Goal: Task Accomplishment & Management: Manage account settings

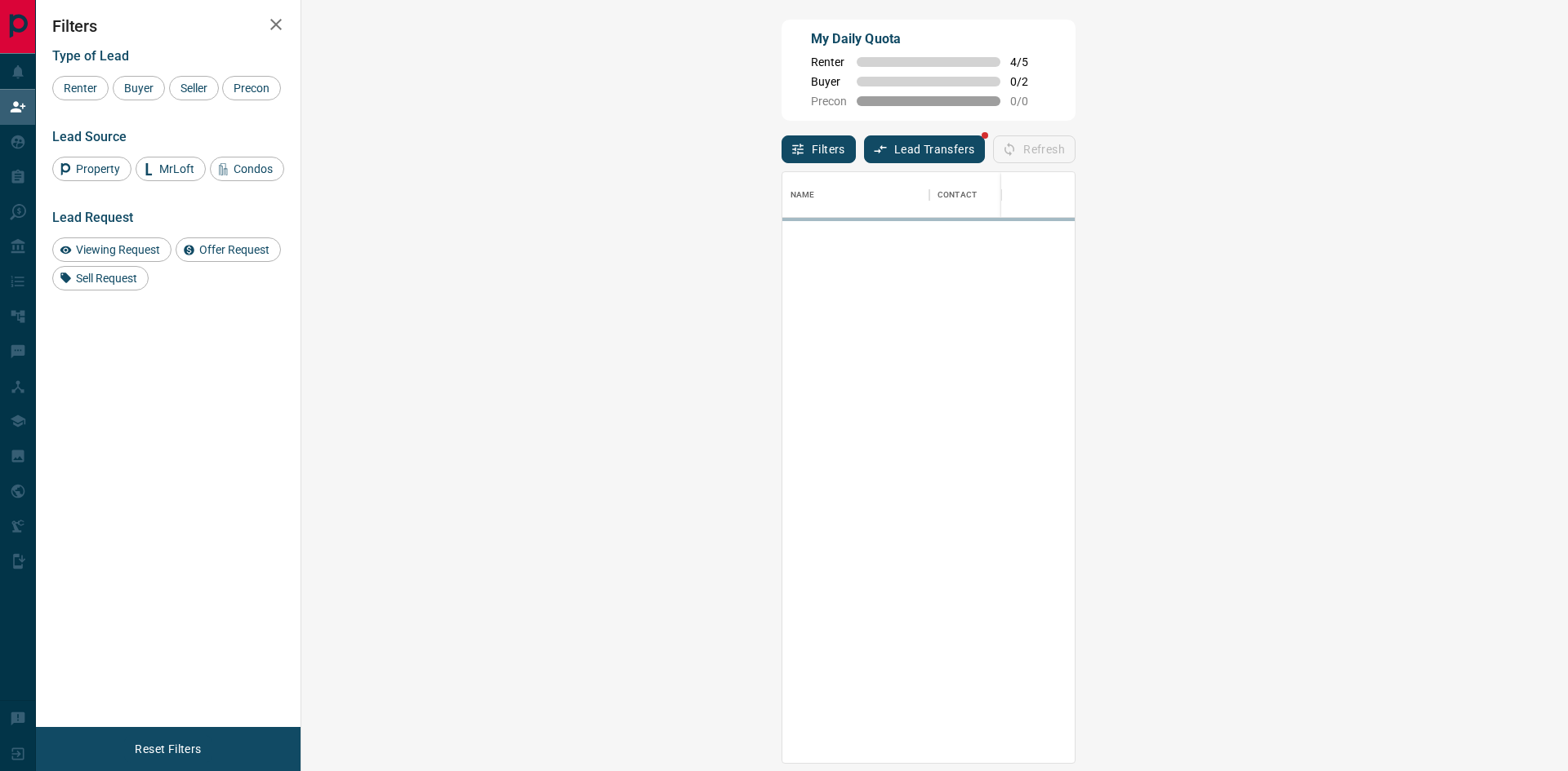
scroll to position [579, 1220]
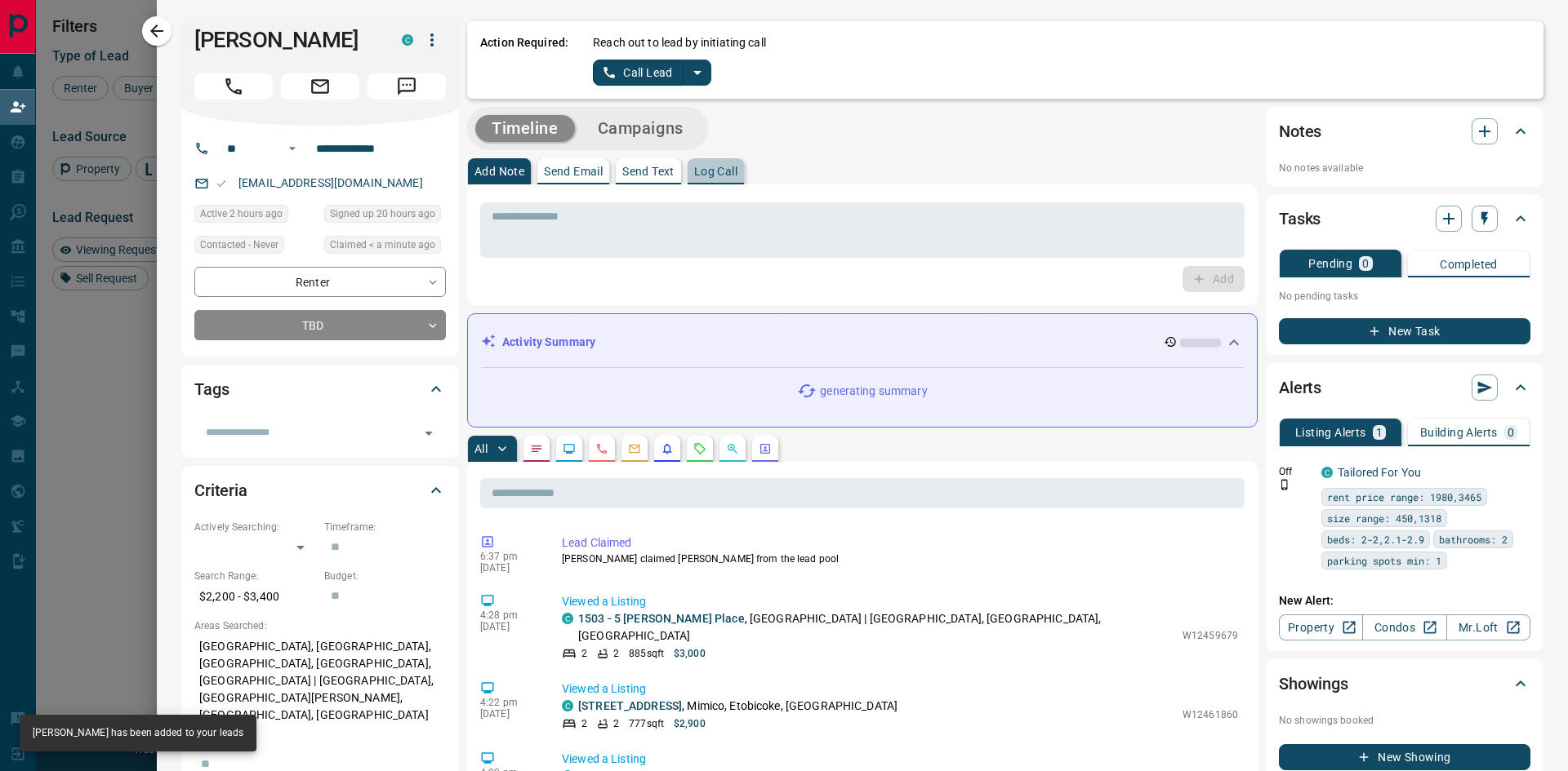
click at [711, 170] on p "Log Call" at bounding box center [716, 172] width 43 height 12
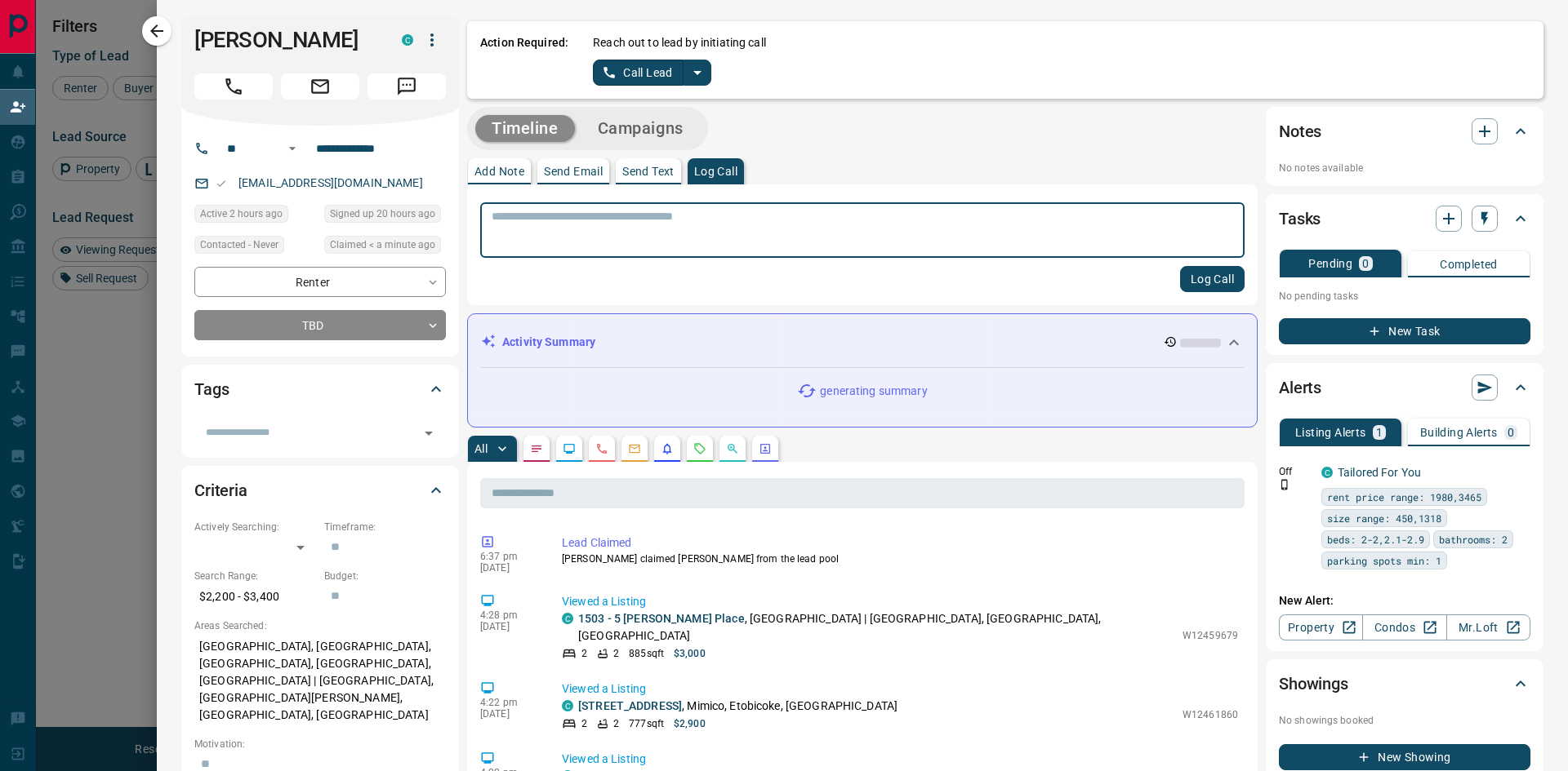
click at [689, 228] on textarea at bounding box center [862, 230] width 741 height 42
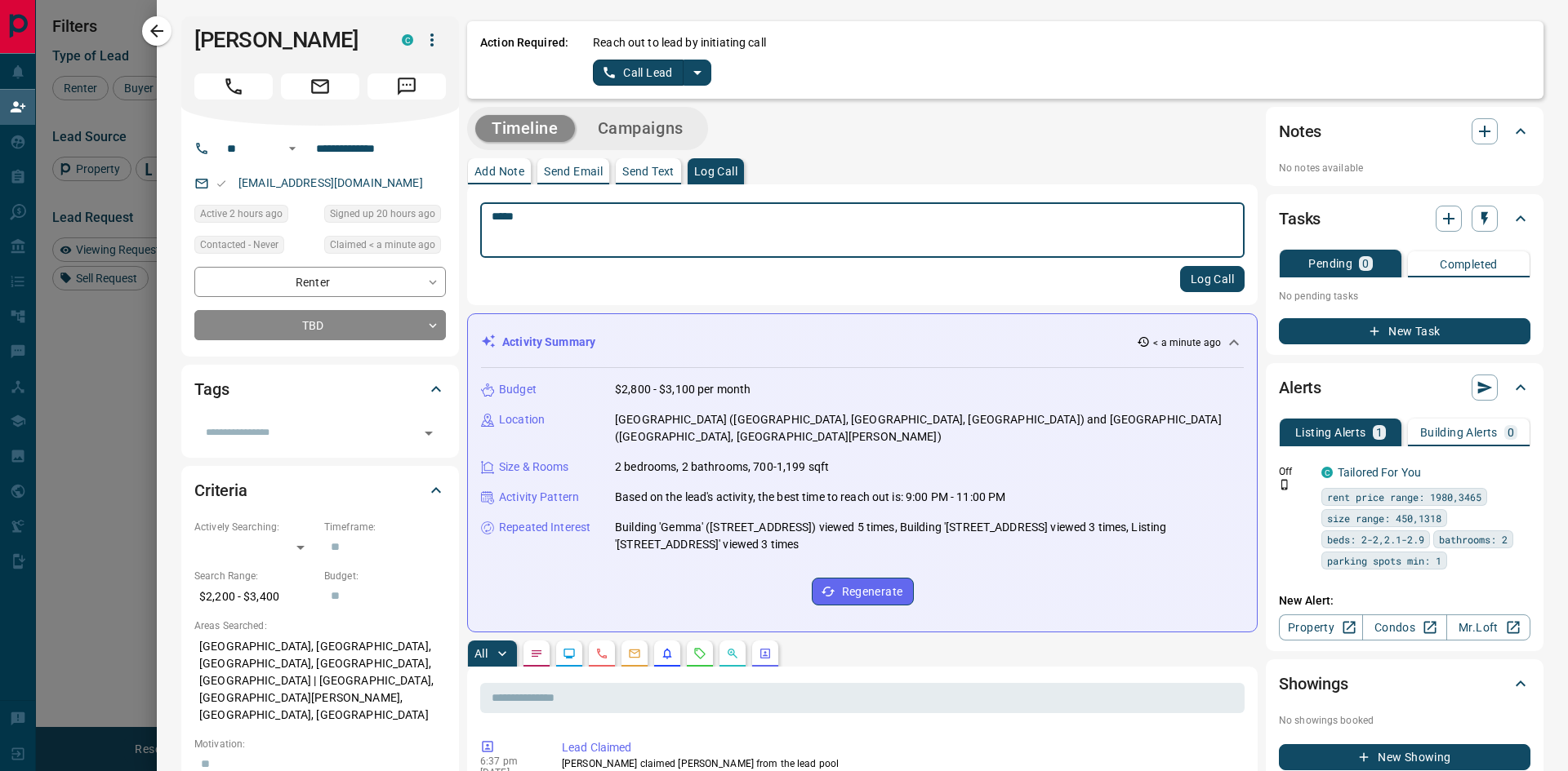
type textarea "****"
click at [1202, 284] on button "Log Call" at bounding box center [1212, 279] width 64 height 26
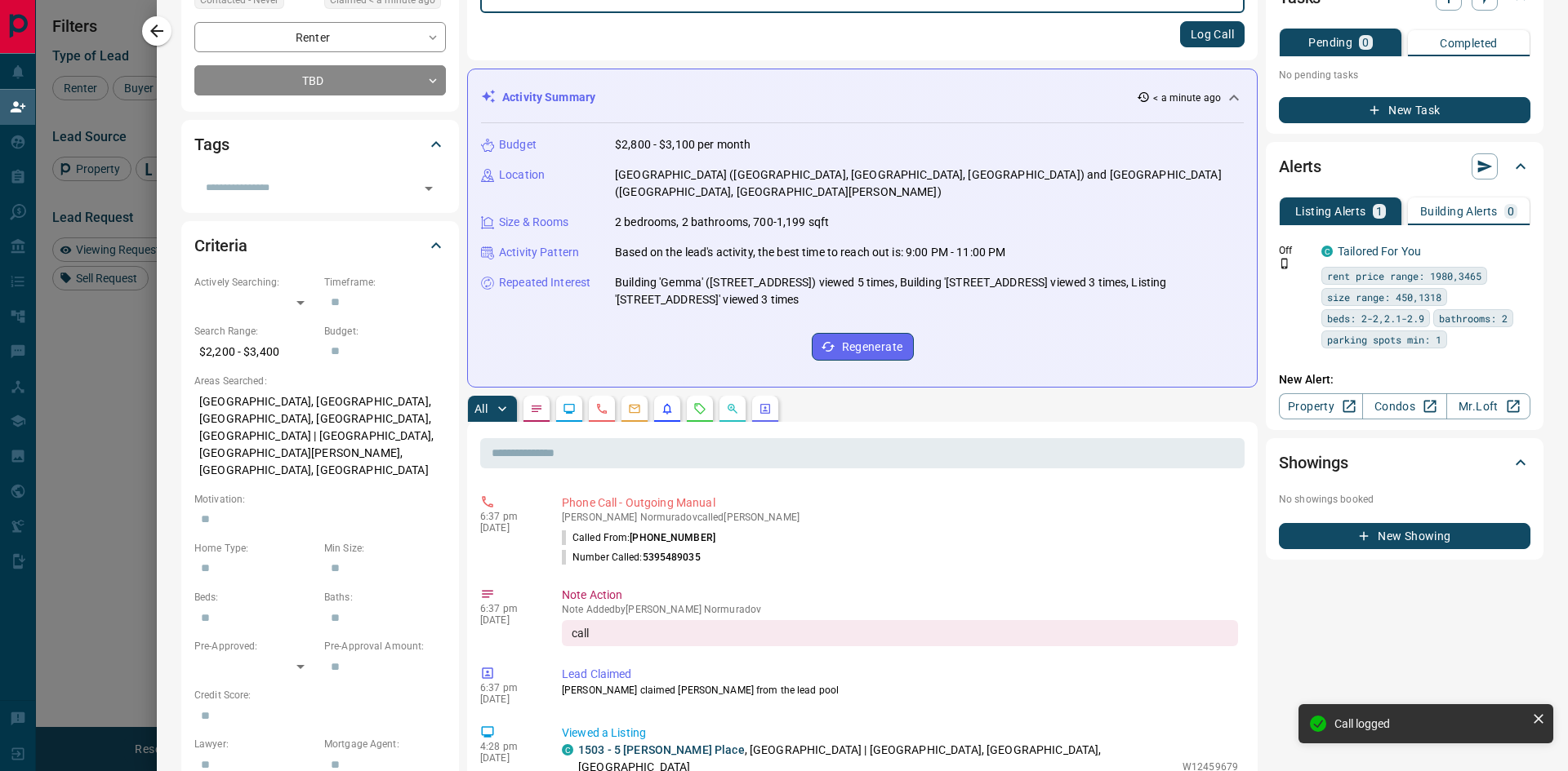
scroll to position [0, 0]
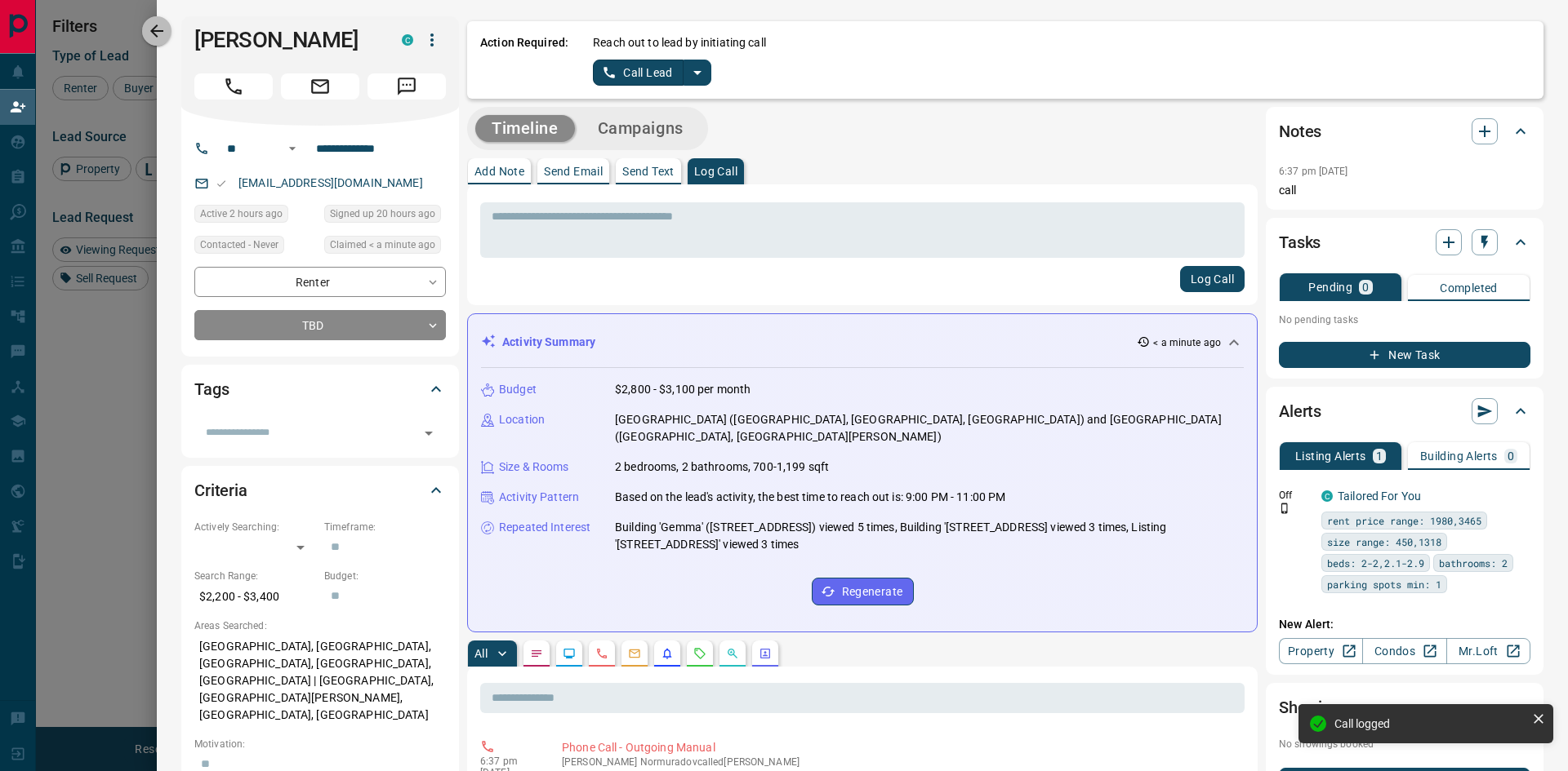
drag, startPoint x: 159, startPoint y: 32, endPoint x: 632, endPoint y: 192, distance: 499.3
click at [159, 32] on icon "button" at bounding box center [157, 31] width 13 height 13
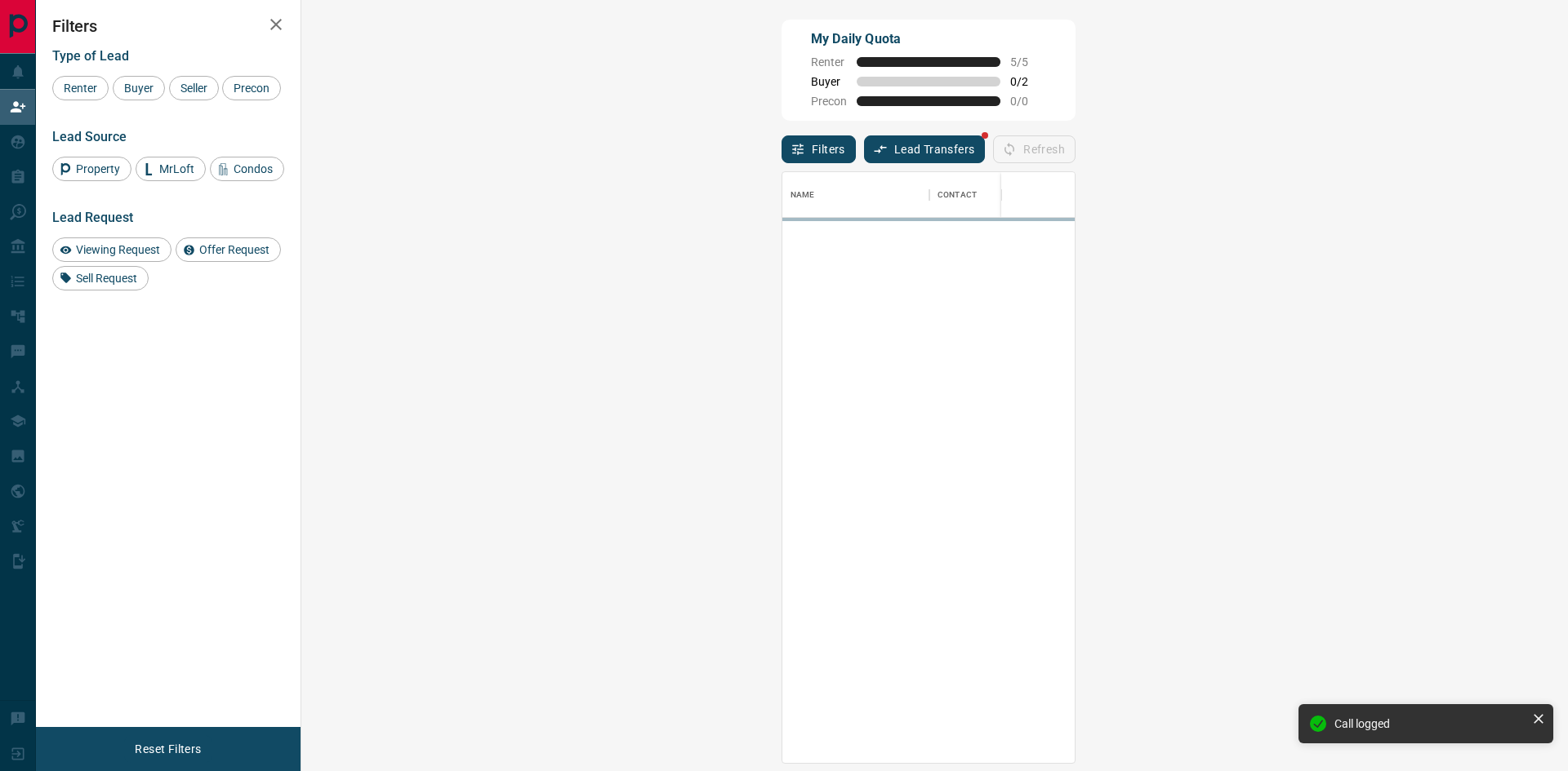
scroll to position [579, 1220]
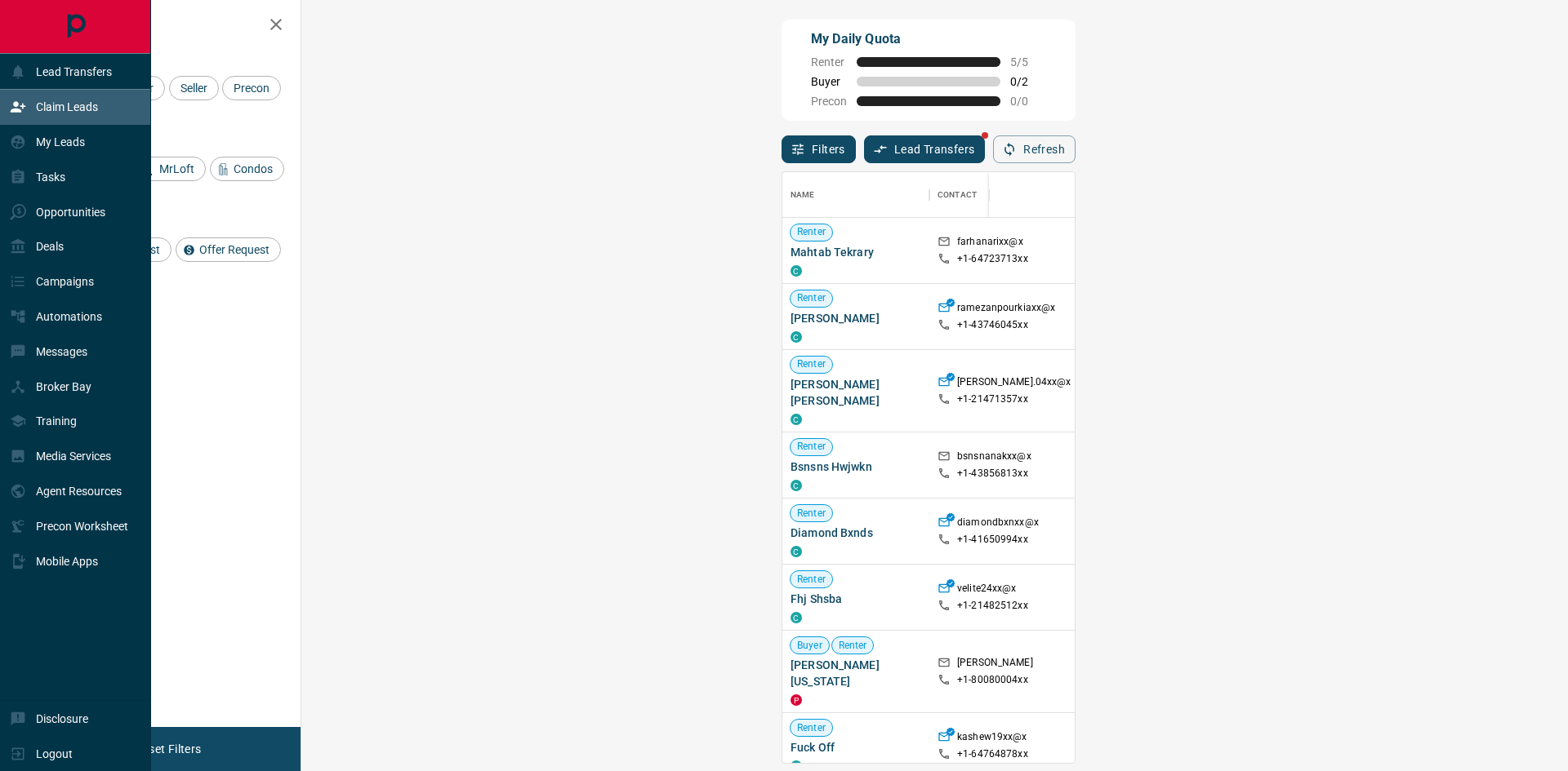
click at [70, 122] on div "Claim Leads" at bounding box center [75, 108] width 151 height 35
click at [63, 149] on div "My Leads" at bounding box center [48, 143] width 75 height 27
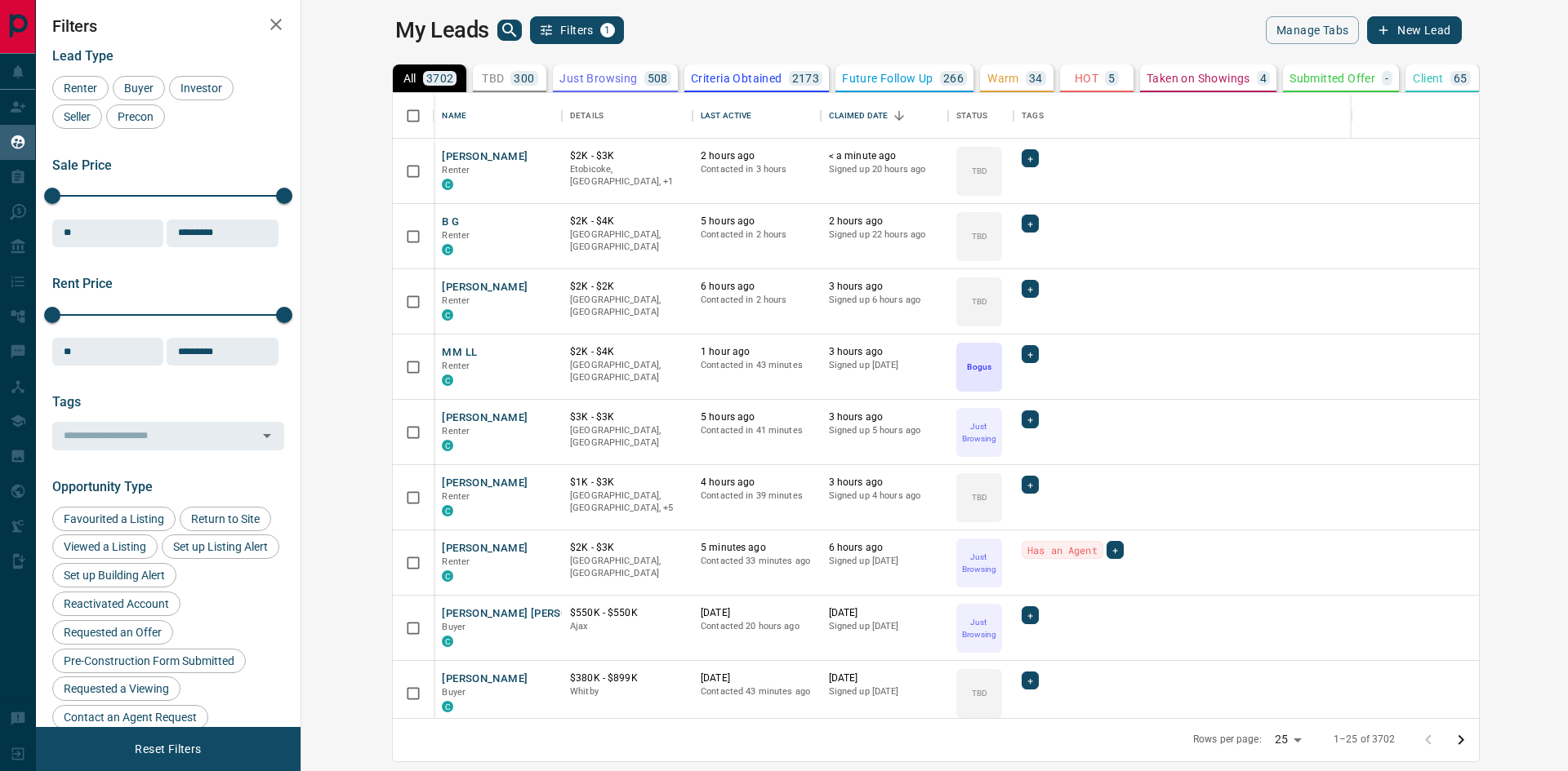
scroll to position [613, 1247]
click at [701, 121] on div "Last Active" at bounding box center [726, 116] width 51 height 46
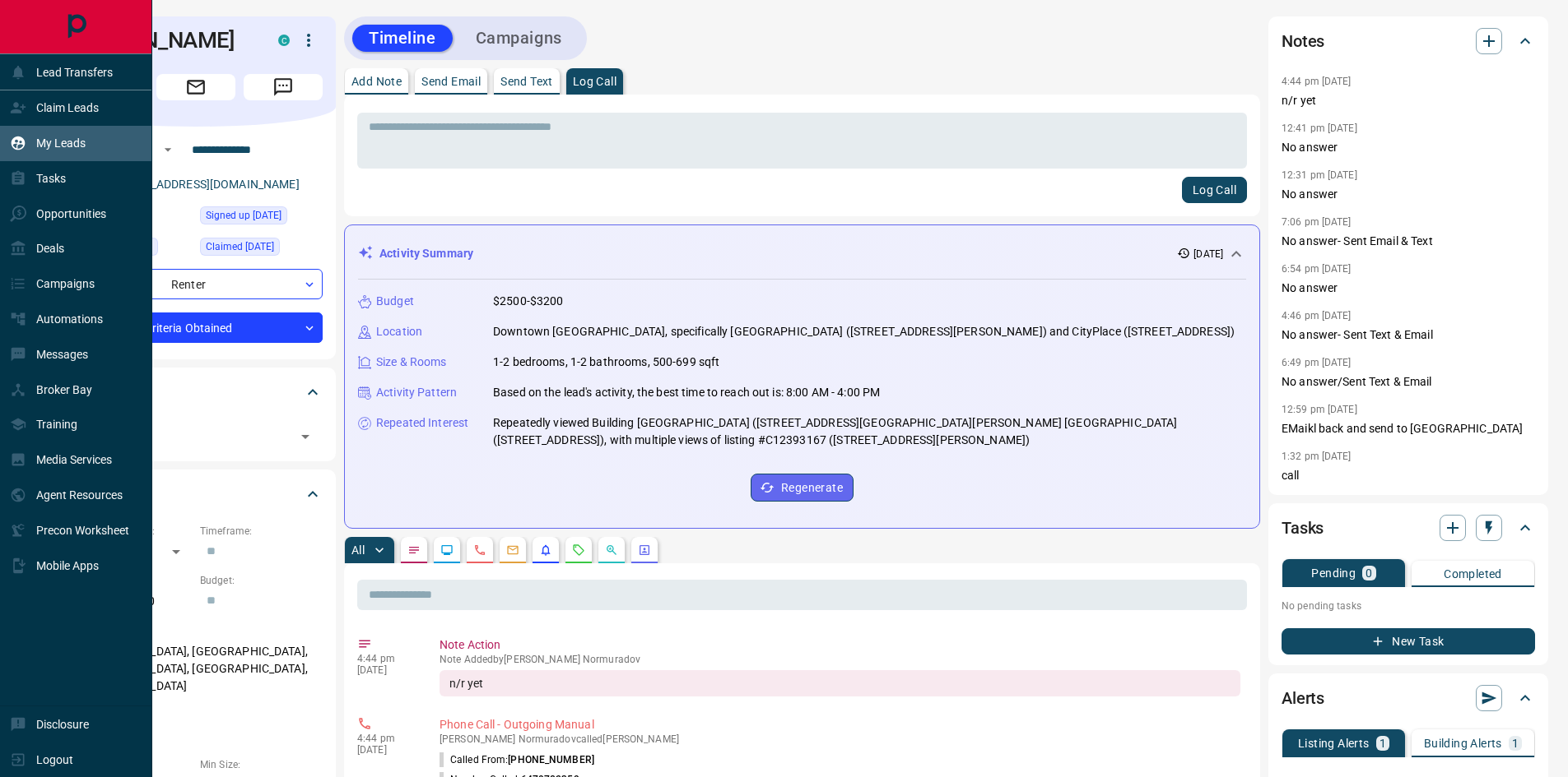
click at [76, 139] on p "My Leads" at bounding box center [61, 143] width 50 height 13
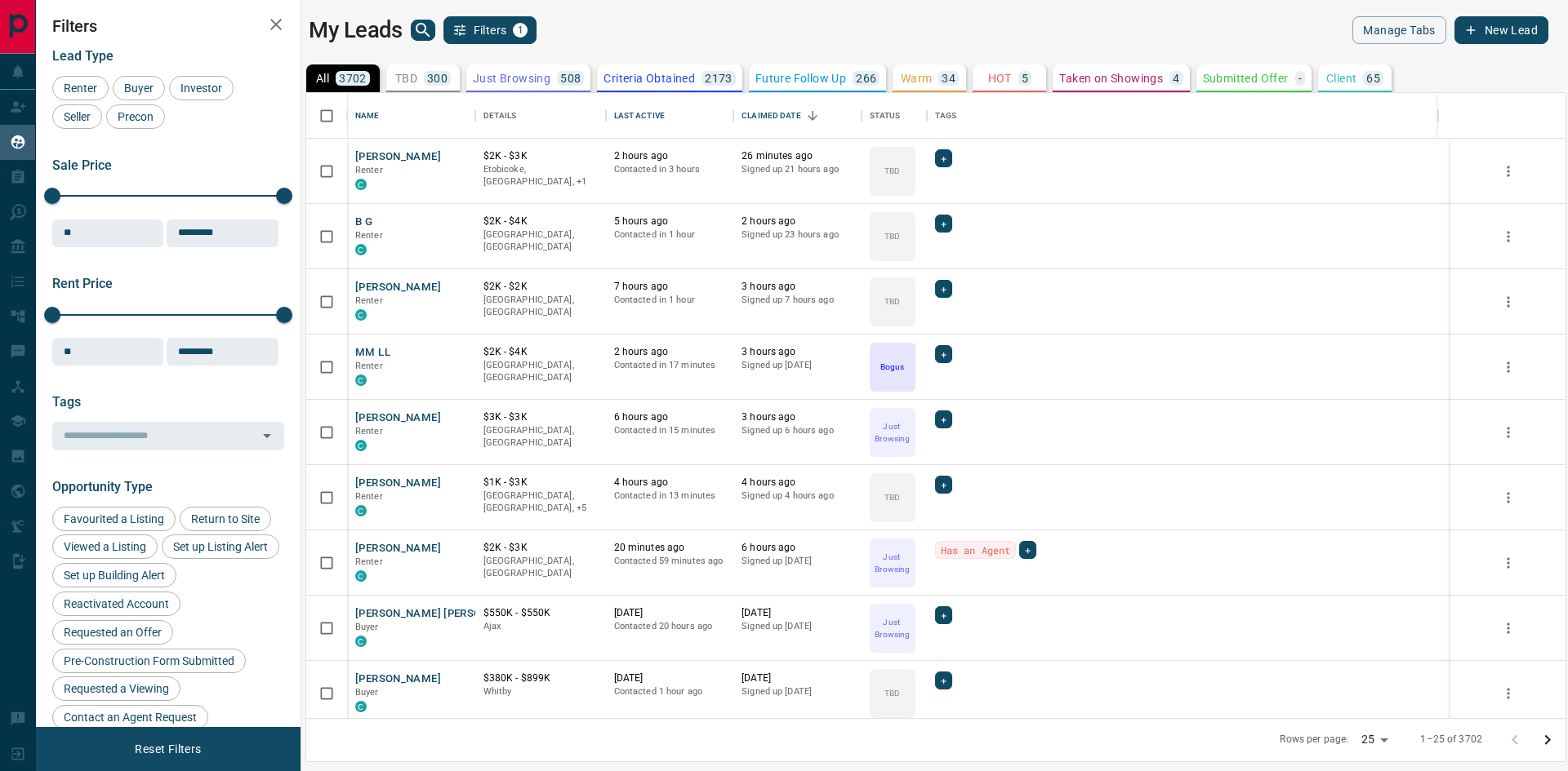
scroll to position [613, 1247]
click at [423, 27] on icon "search button" at bounding box center [422, 29] width 19 height 19
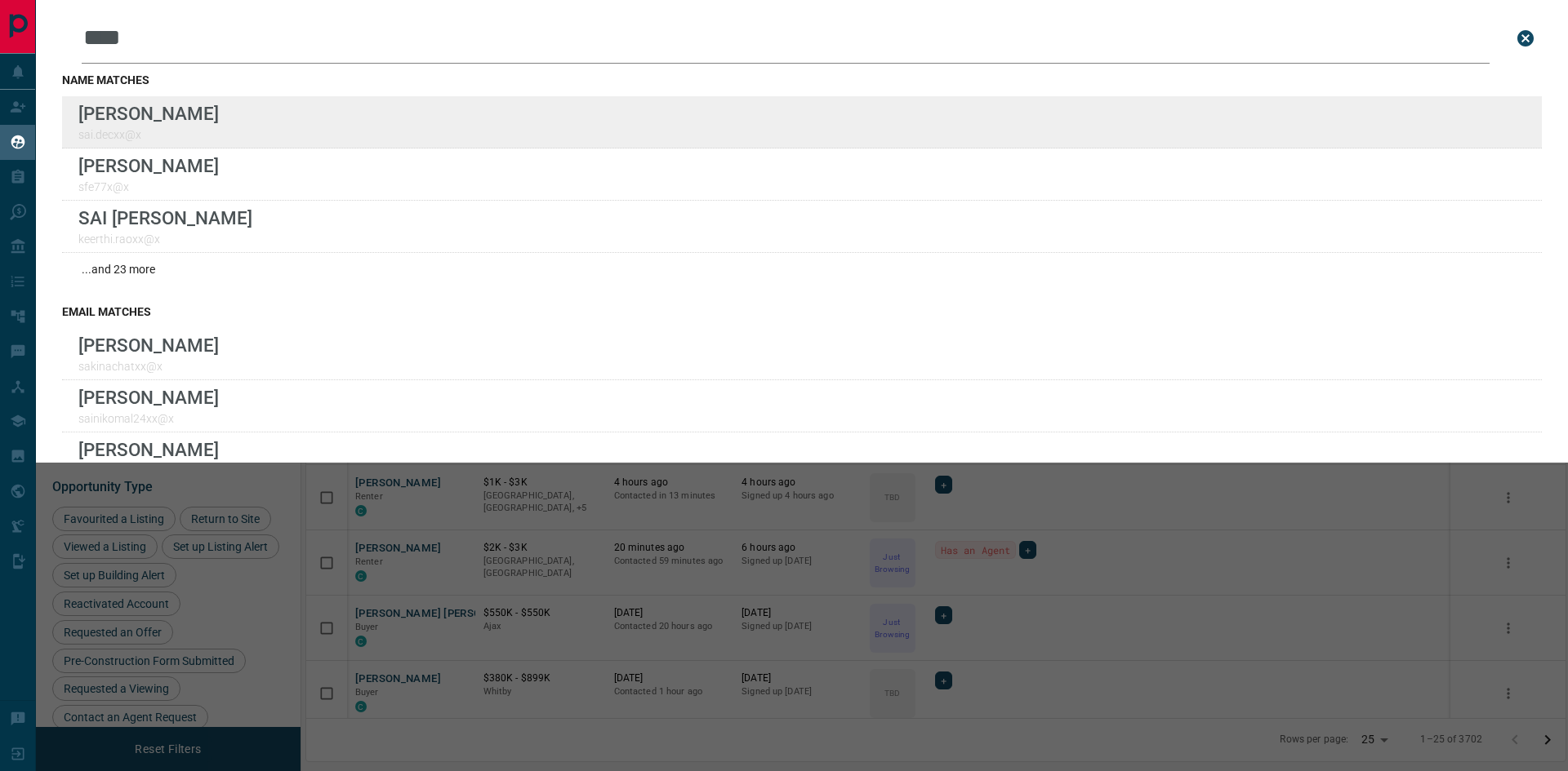
type input "****"
